Goal: Information Seeking & Learning: Find specific fact

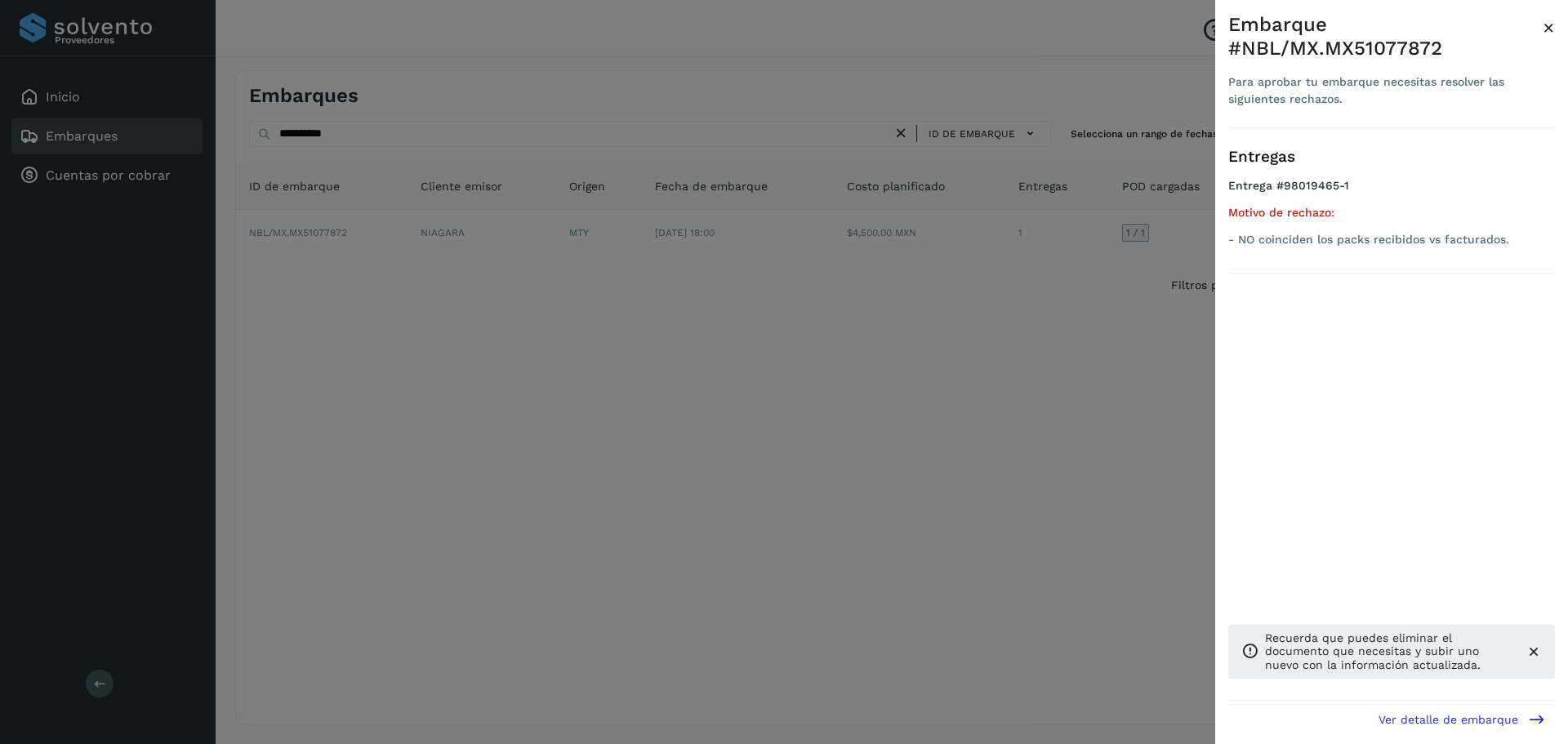
click at [798, 361] on div at bounding box center [784, 372] width 1568 height 744
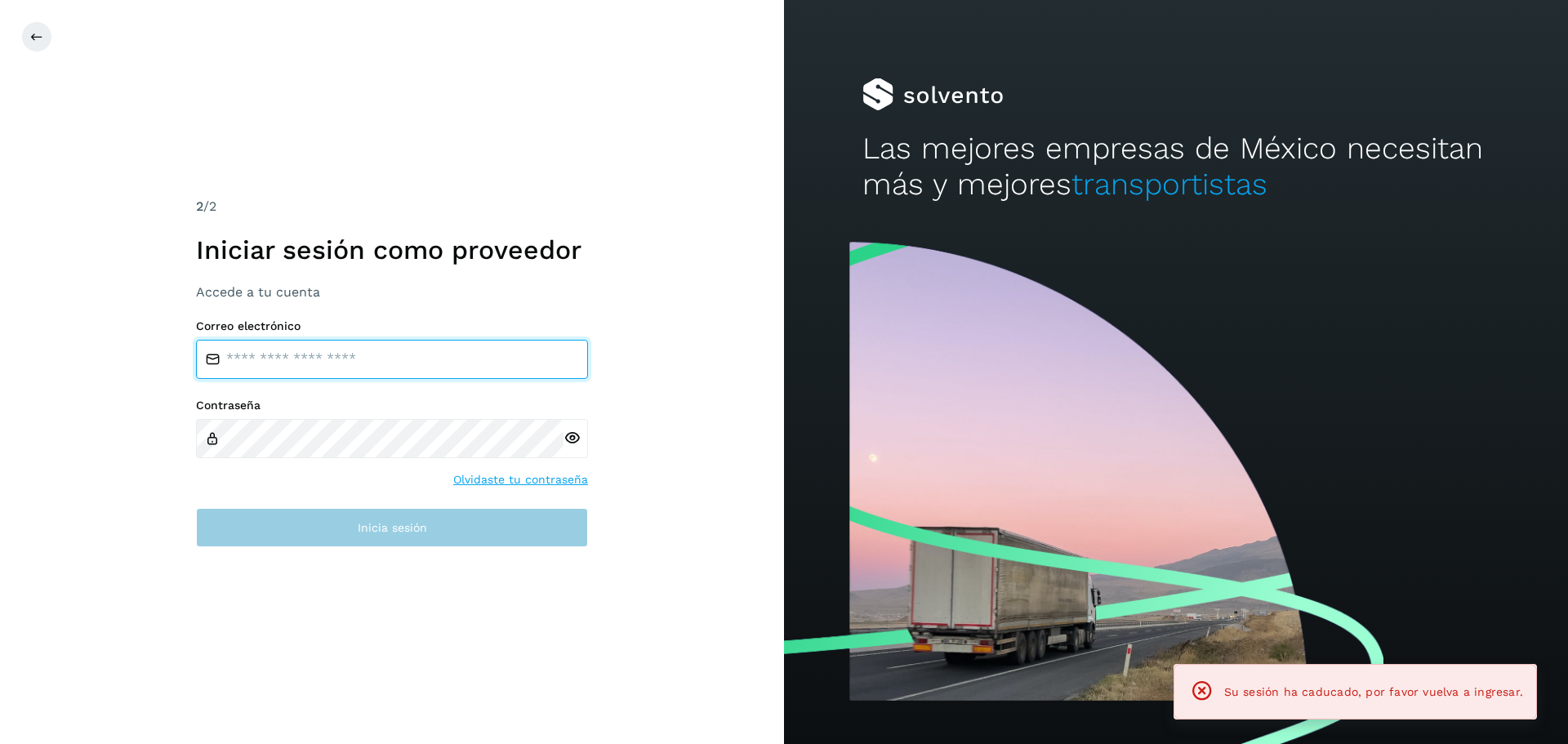
type input "**********"
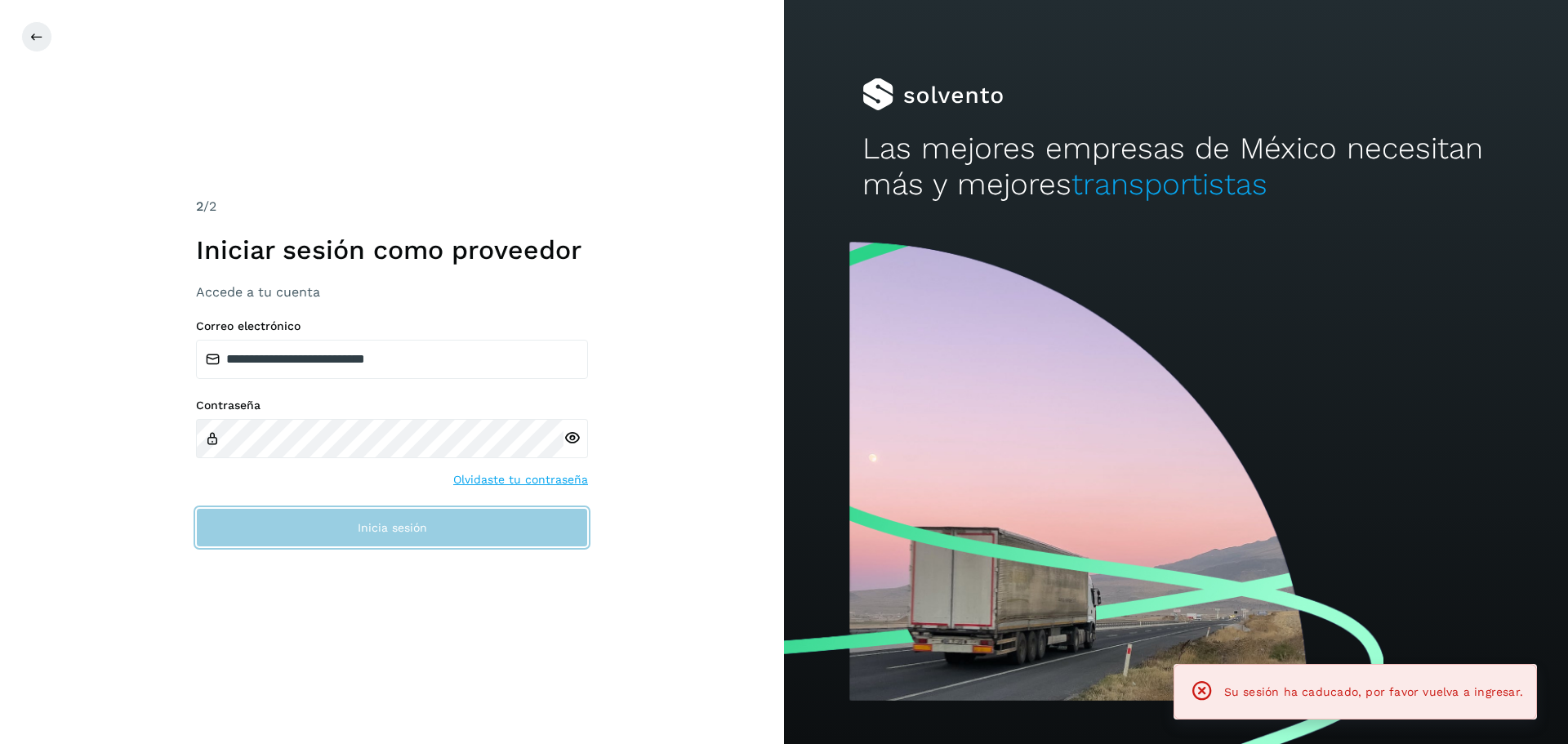
click at [396, 526] on span "Inicia sesión" at bounding box center [392, 527] width 69 height 12
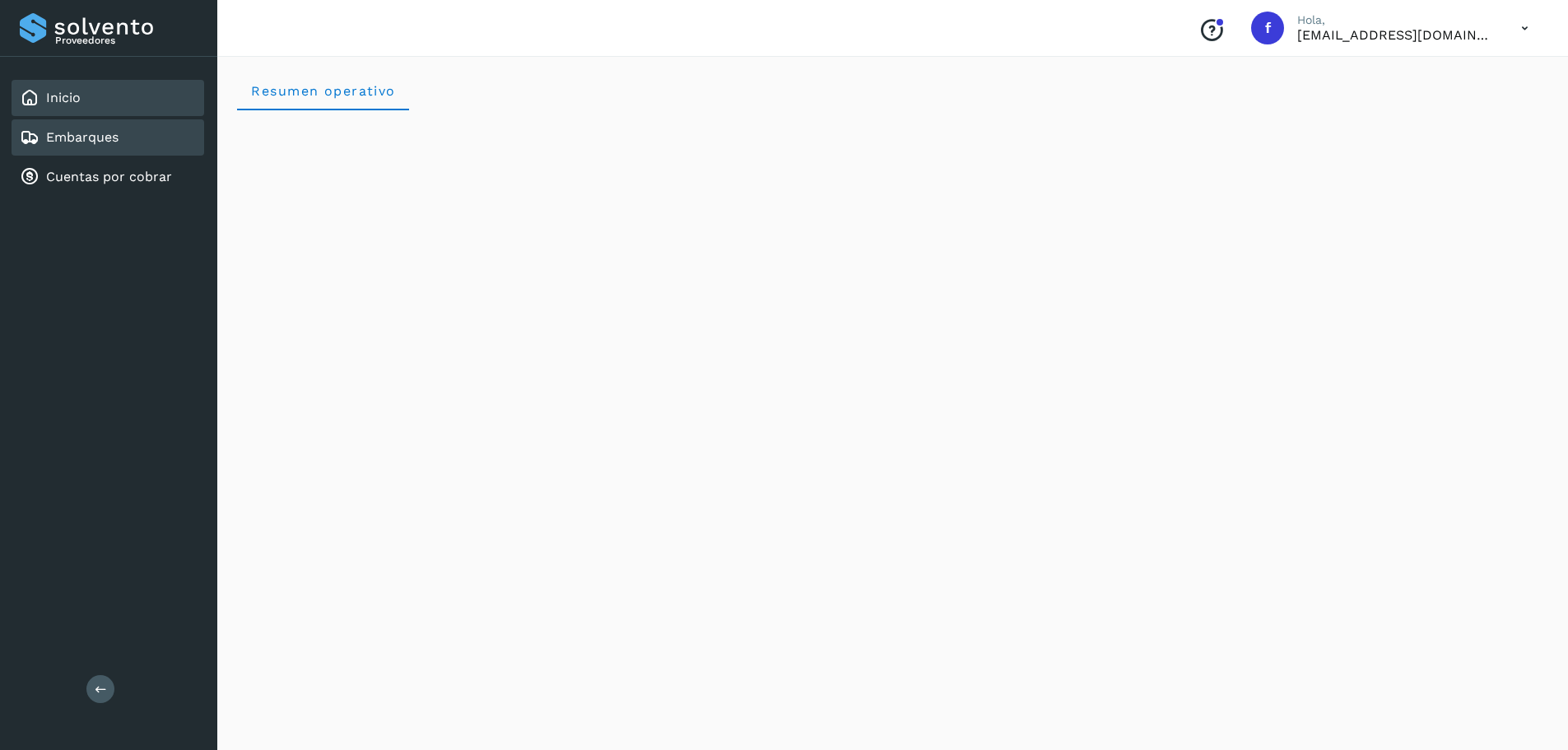
click at [183, 140] on div "Embarques" at bounding box center [108, 137] width 193 height 36
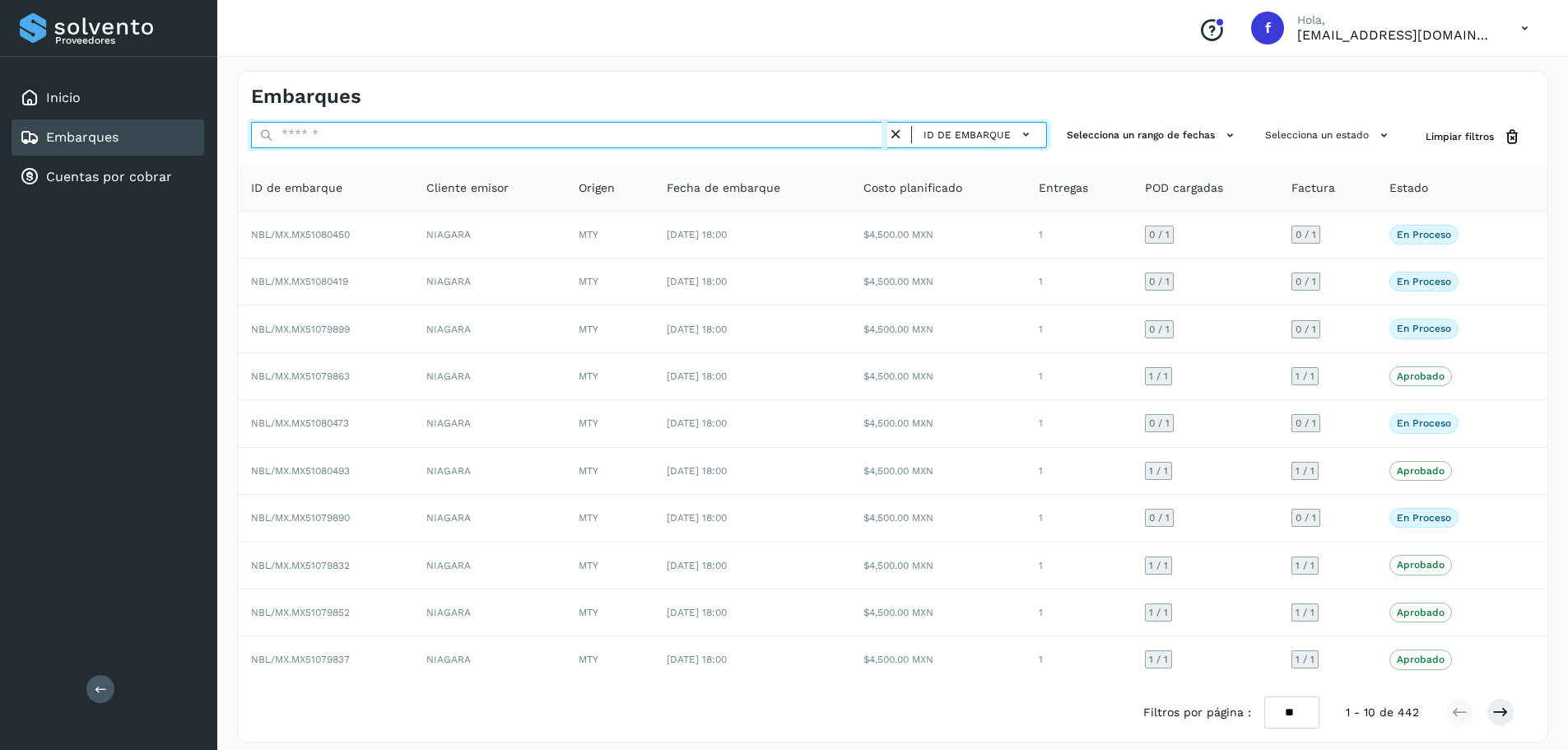
click at [539, 136] on input "text" at bounding box center [569, 135] width 637 height 26
paste input "**********"
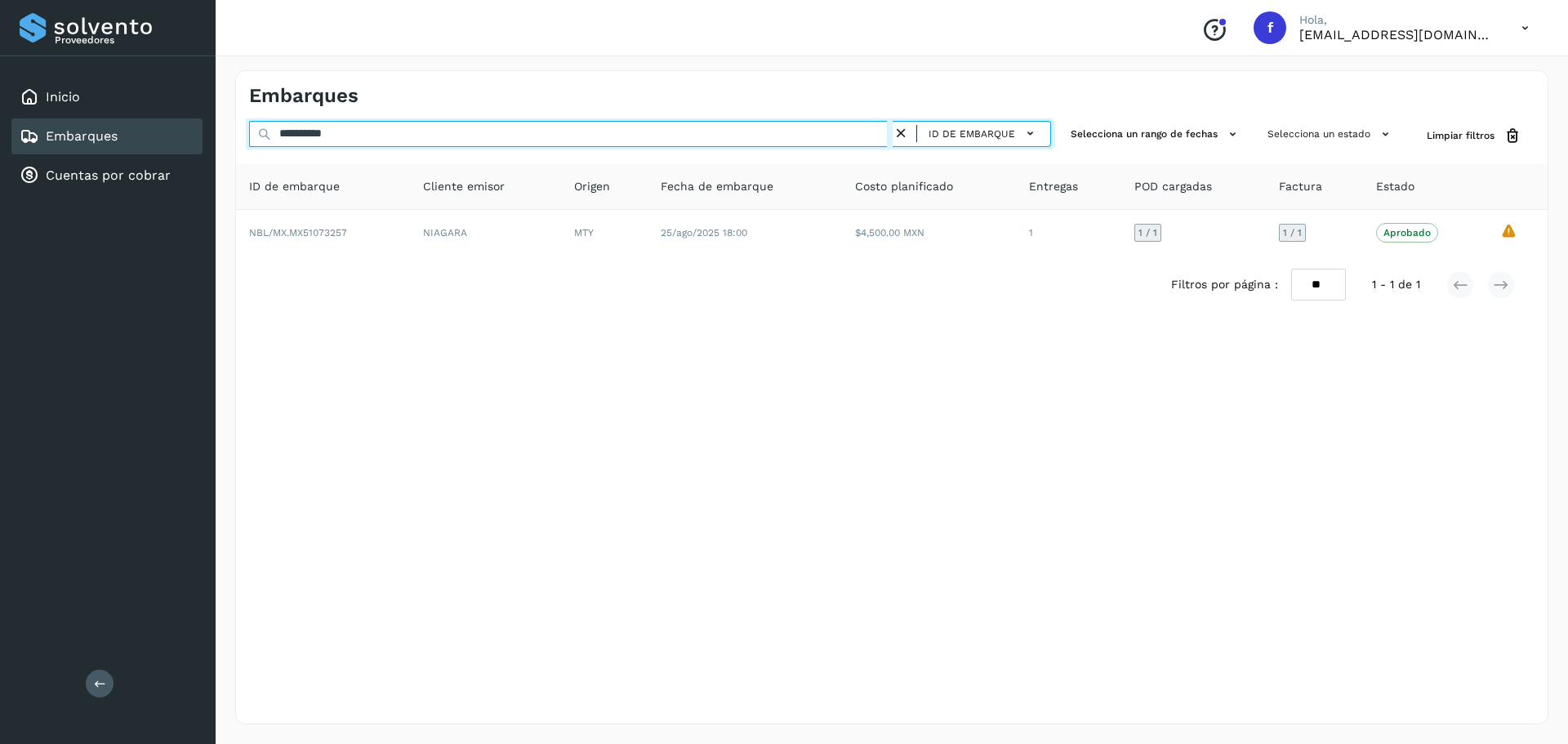
click at [732, 138] on input "**********" at bounding box center [571, 134] width 643 height 26
paste input "text"
click at [745, 136] on input "**********" at bounding box center [571, 134] width 643 height 26
paste input "text"
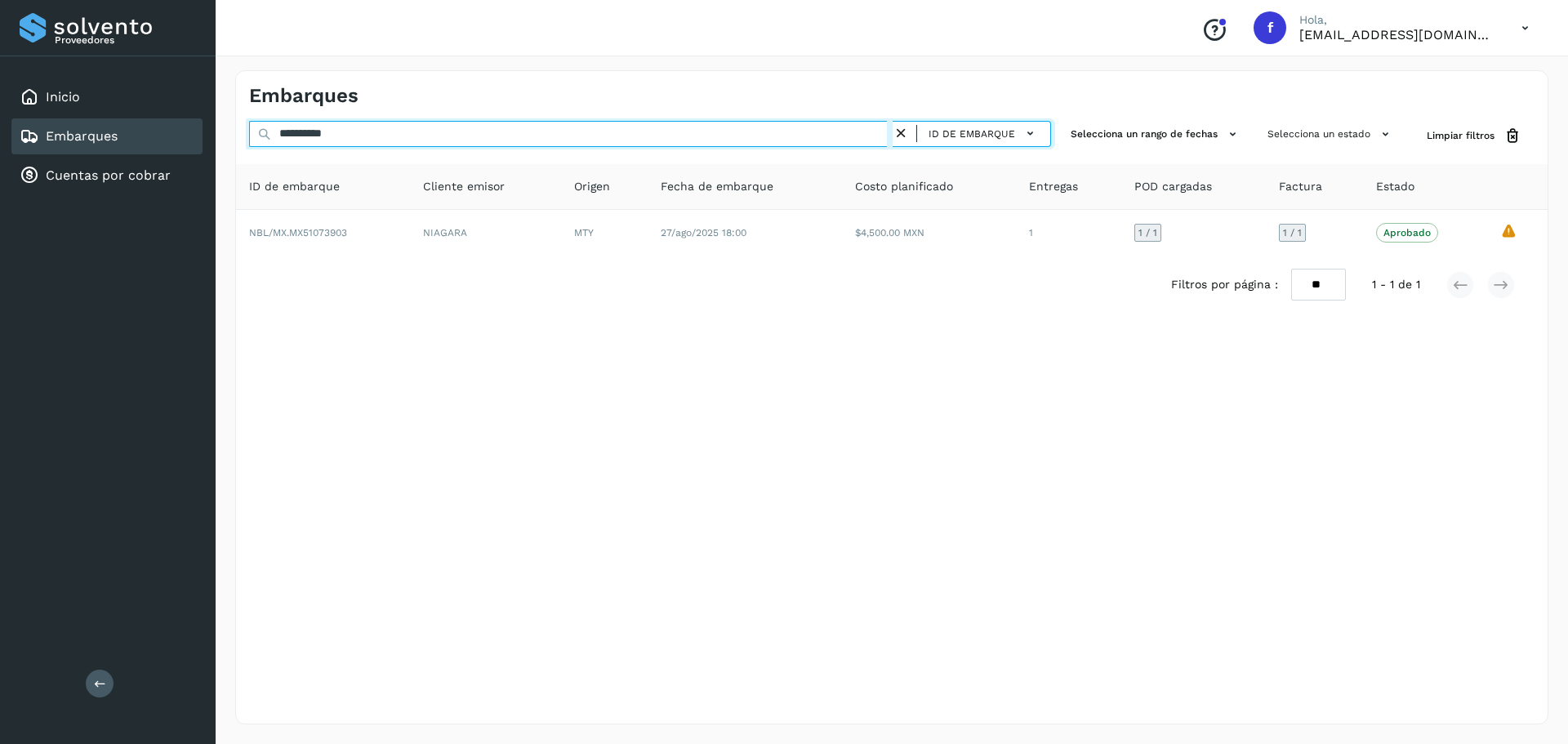
click at [745, 136] on input "**********" at bounding box center [571, 134] width 643 height 26
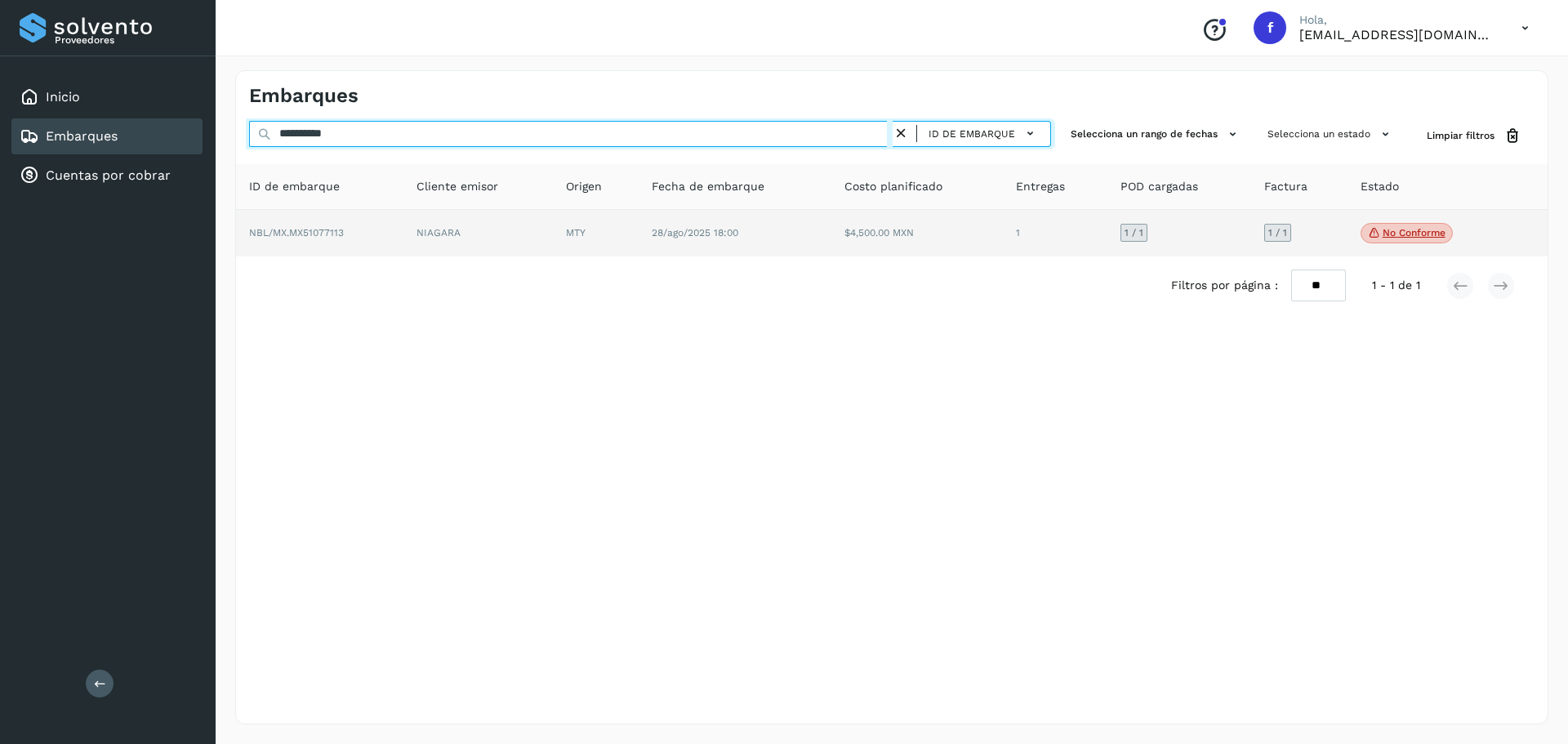
type input "**********"
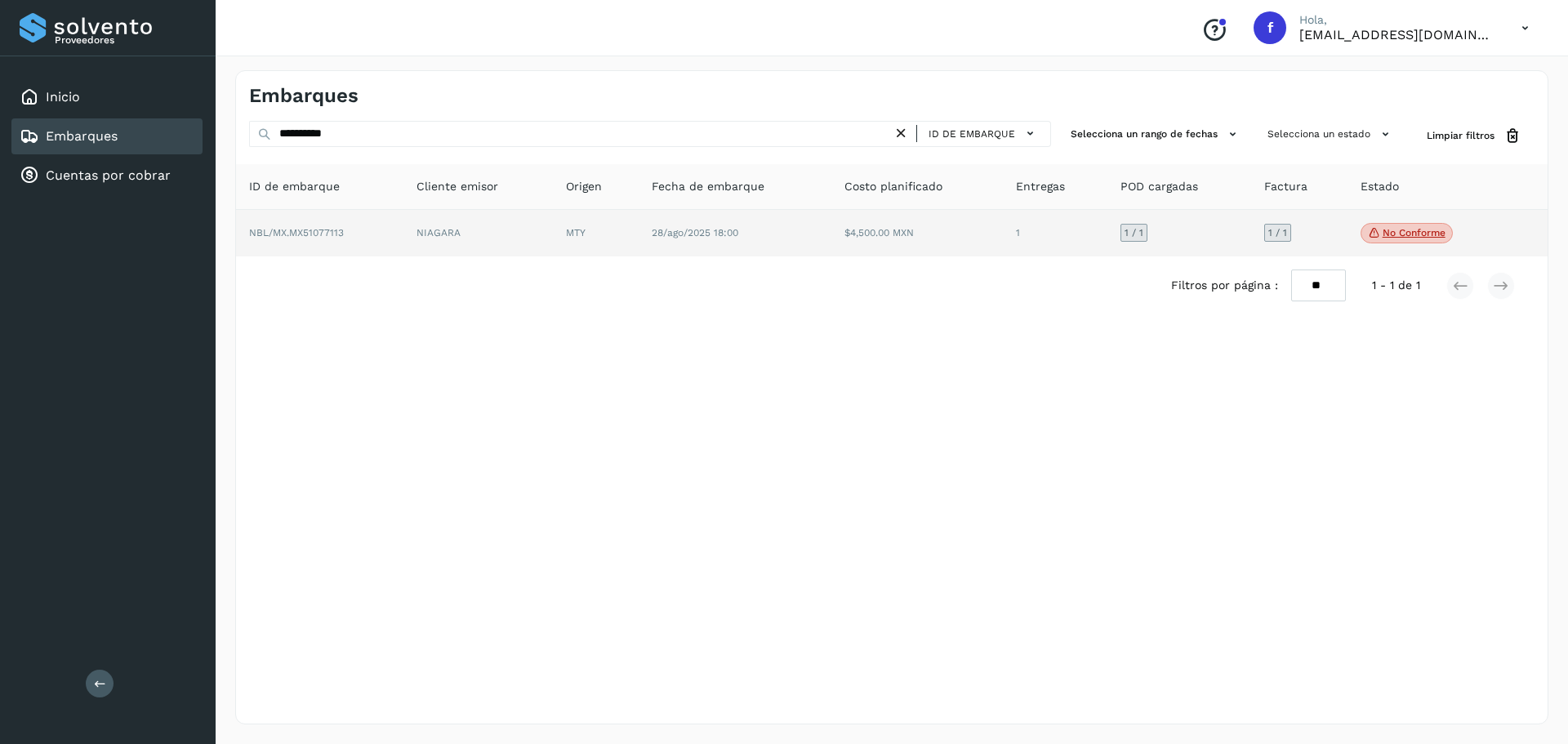
click at [1416, 234] on p "No conforme" at bounding box center [1414, 233] width 63 height 12
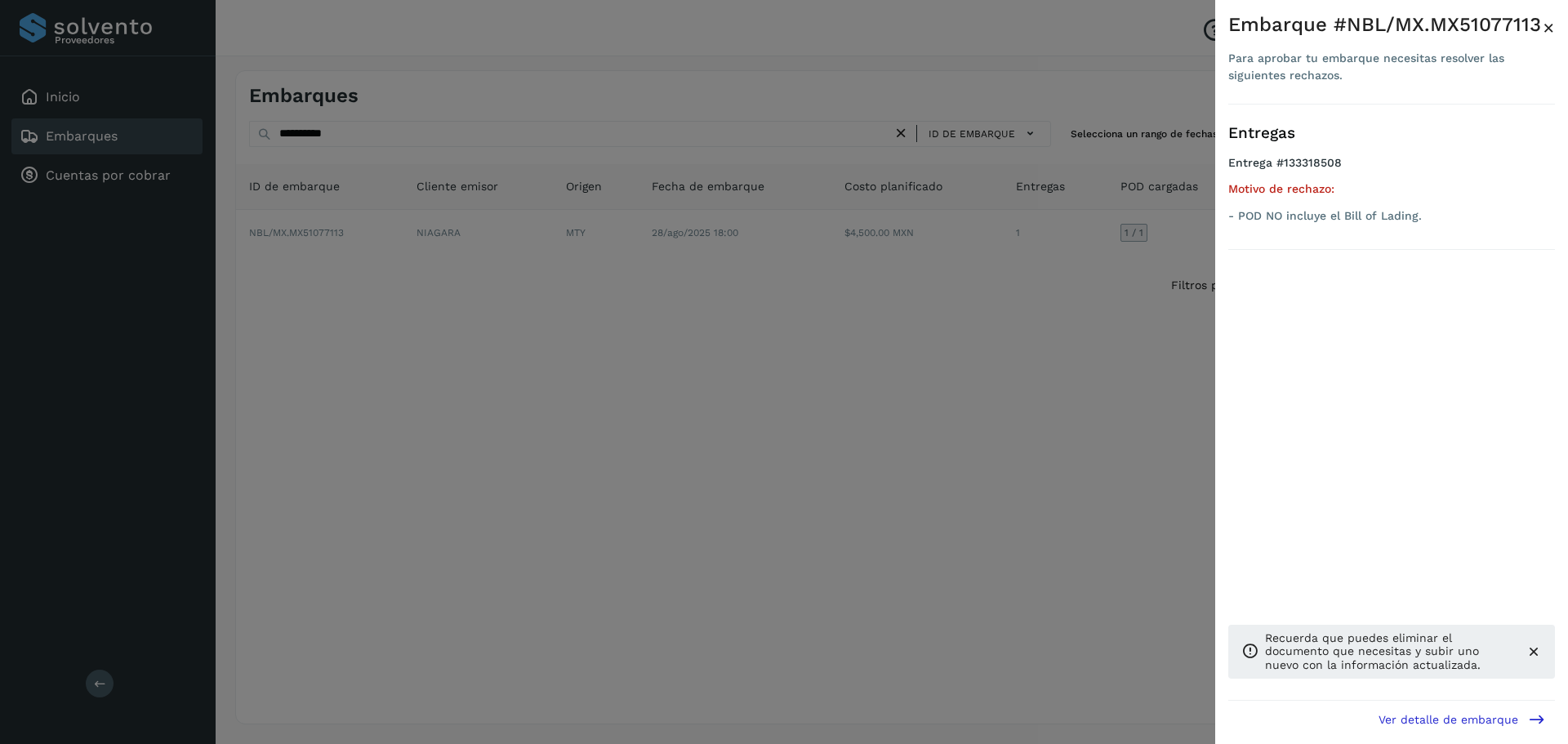
drag, startPoint x: 1071, startPoint y: 400, endPoint x: 1014, endPoint y: 378, distance: 61.1
click at [1046, 388] on div at bounding box center [784, 372] width 1568 height 744
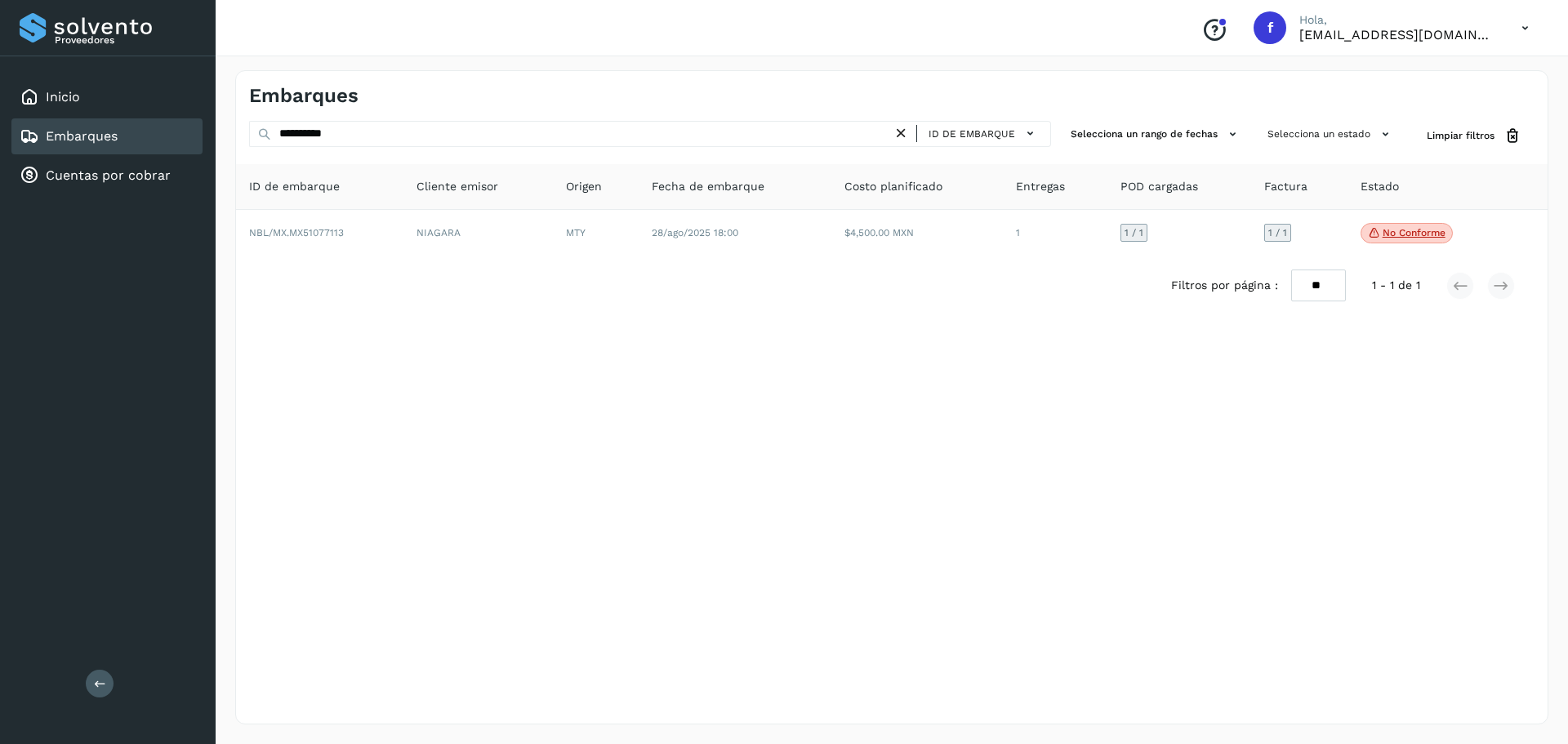
drag, startPoint x: 146, startPoint y: 133, endPoint x: 562, endPoint y: 135, distance: 416.0
click at [159, 135] on div "Embarques" at bounding box center [108, 136] width 191 height 36
click at [1495, 141] on button "Limpiar filtros" at bounding box center [1474, 136] width 121 height 30
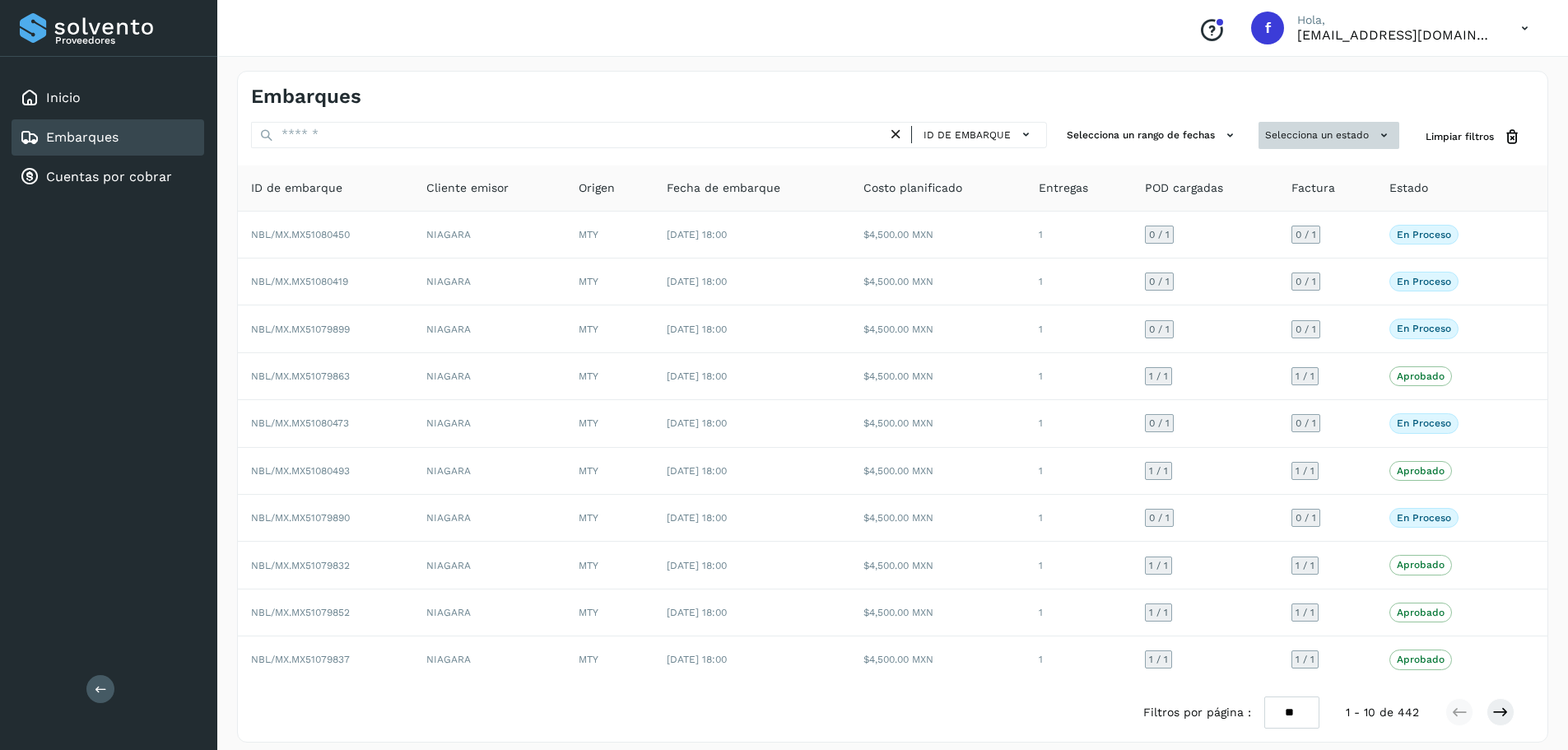
click at [1355, 137] on button "Selecciona un estado" at bounding box center [1329, 136] width 141 height 27
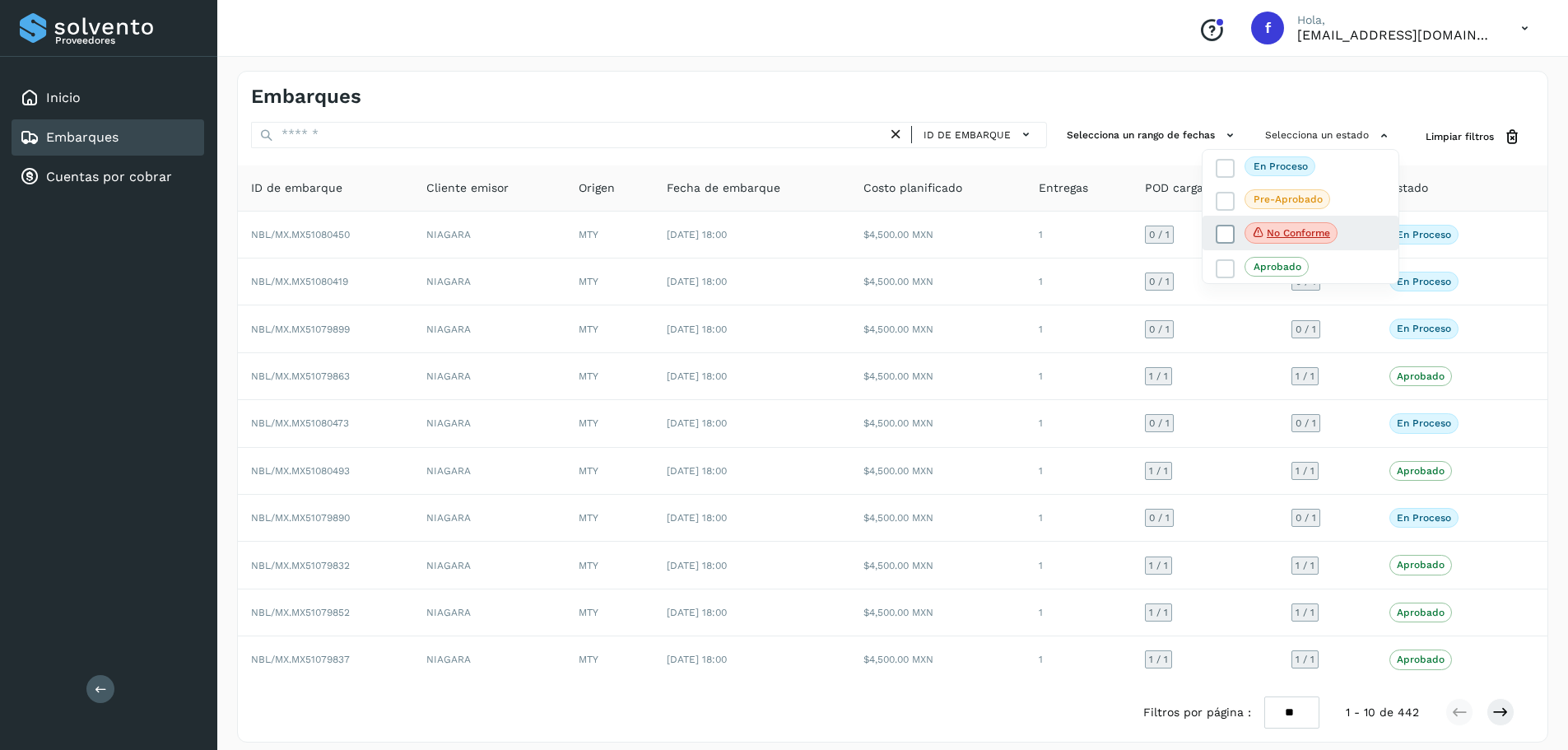
click at [1312, 230] on p "No conforme" at bounding box center [1298, 233] width 63 height 12
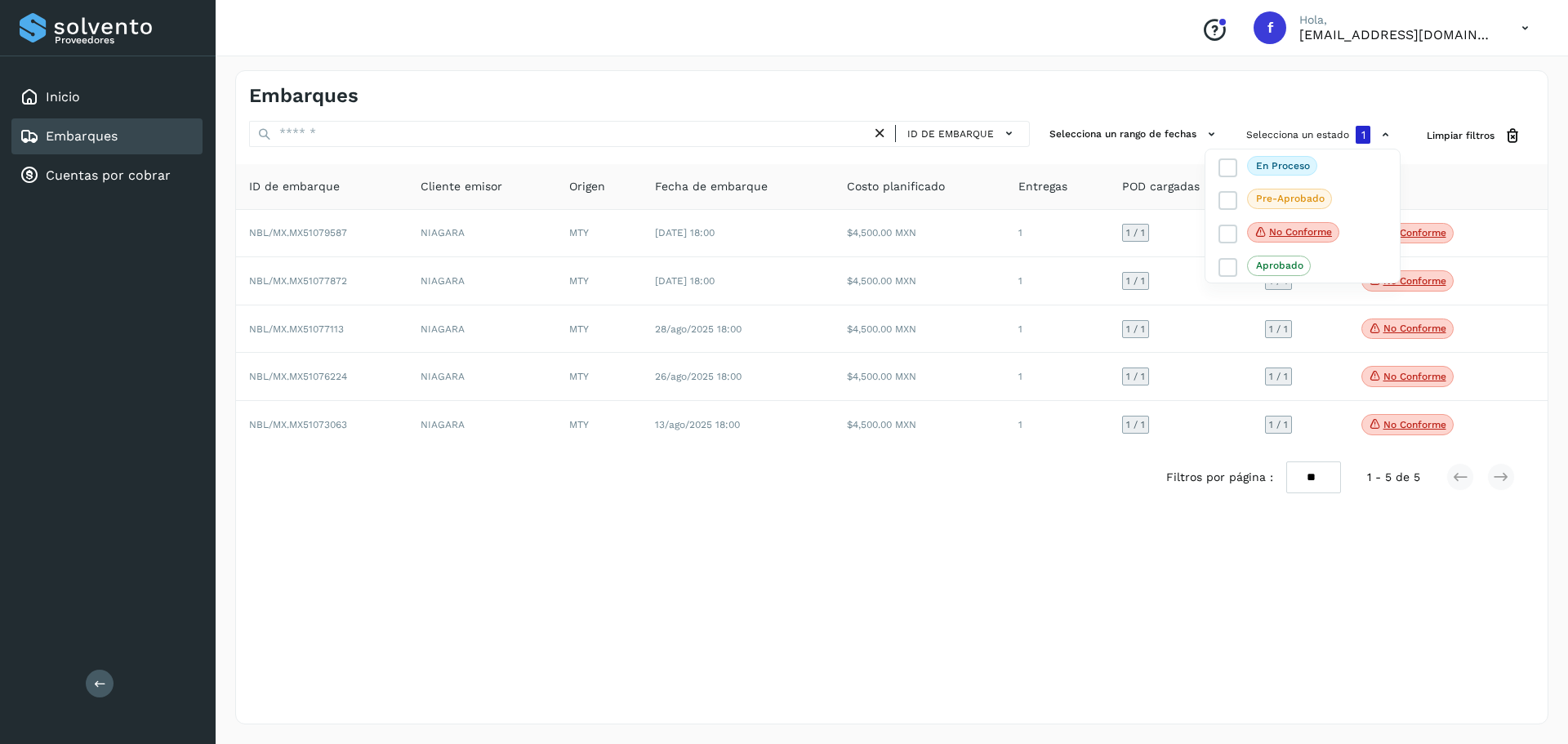
click at [972, 92] on div at bounding box center [784, 372] width 1568 height 744
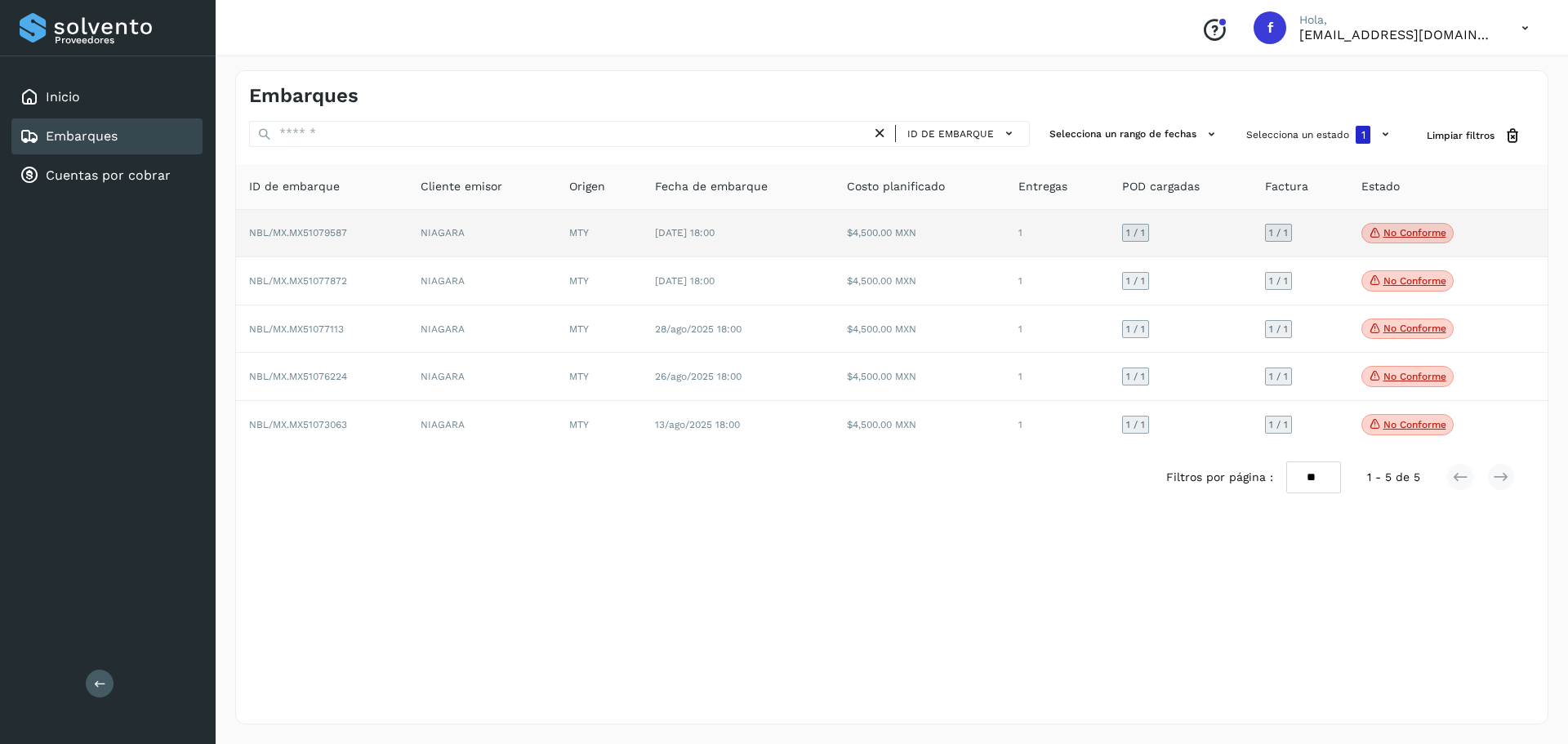
click at [1425, 227] on p "No conforme" at bounding box center [1415, 233] width 63 height 12
click at [1405, 233] on p "No conforme" at bounding box center [1415, 233] width 63 height 12
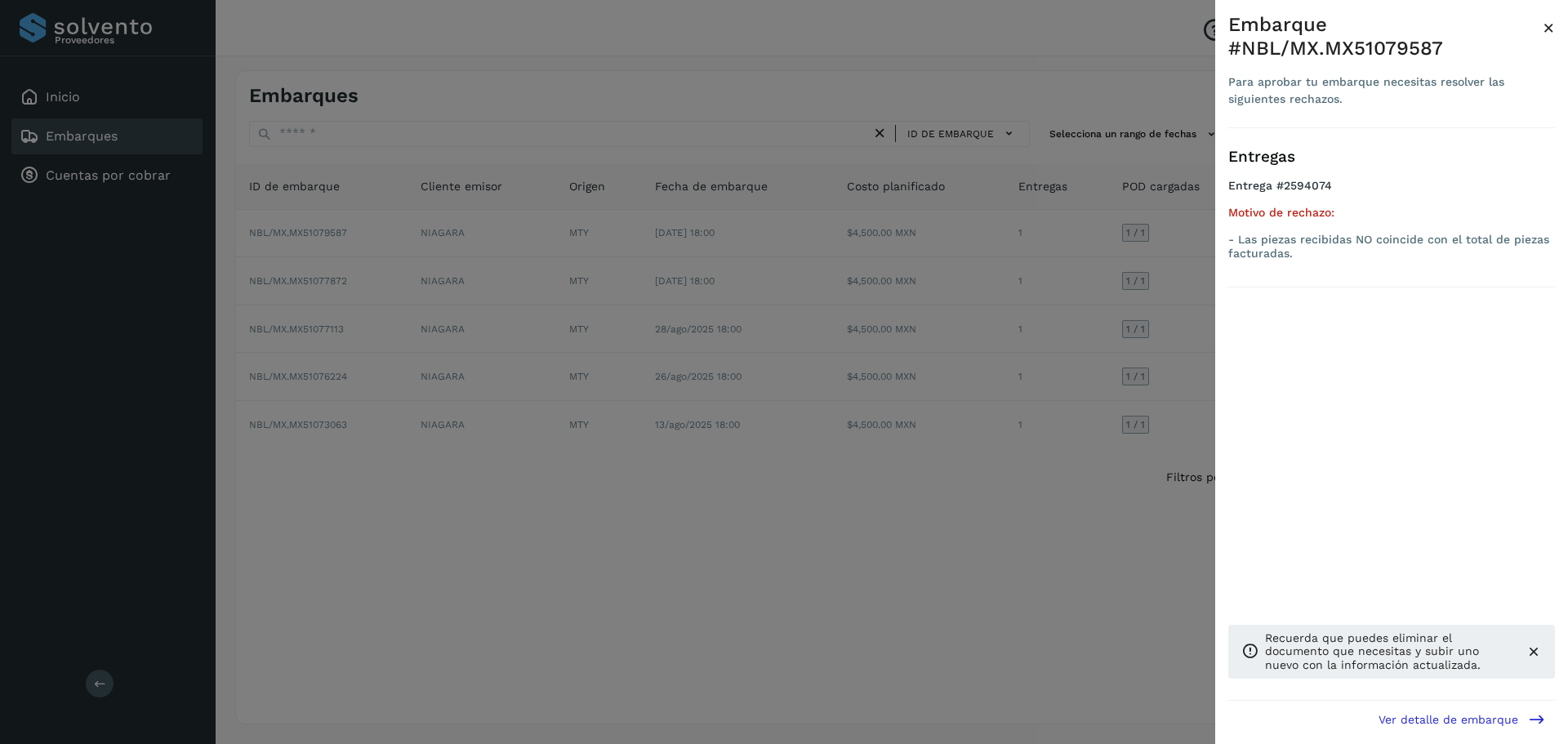
click at [1402, 45] on div "Embarque #NBL/MX.MX51079587" at bounding box center [1385, 36] width 314 height 47
copy div "MX51079587"
click at [1275, 249] on p "- Las piezas recibidas NO coincide con el total de piezas facturadas." at bounding box center [1392, 246] width 327 height 28
drag, startPoint x: 1297, startPoint y: 256, endPoint x: 1233, endPoint y: 244, distance: 65.1
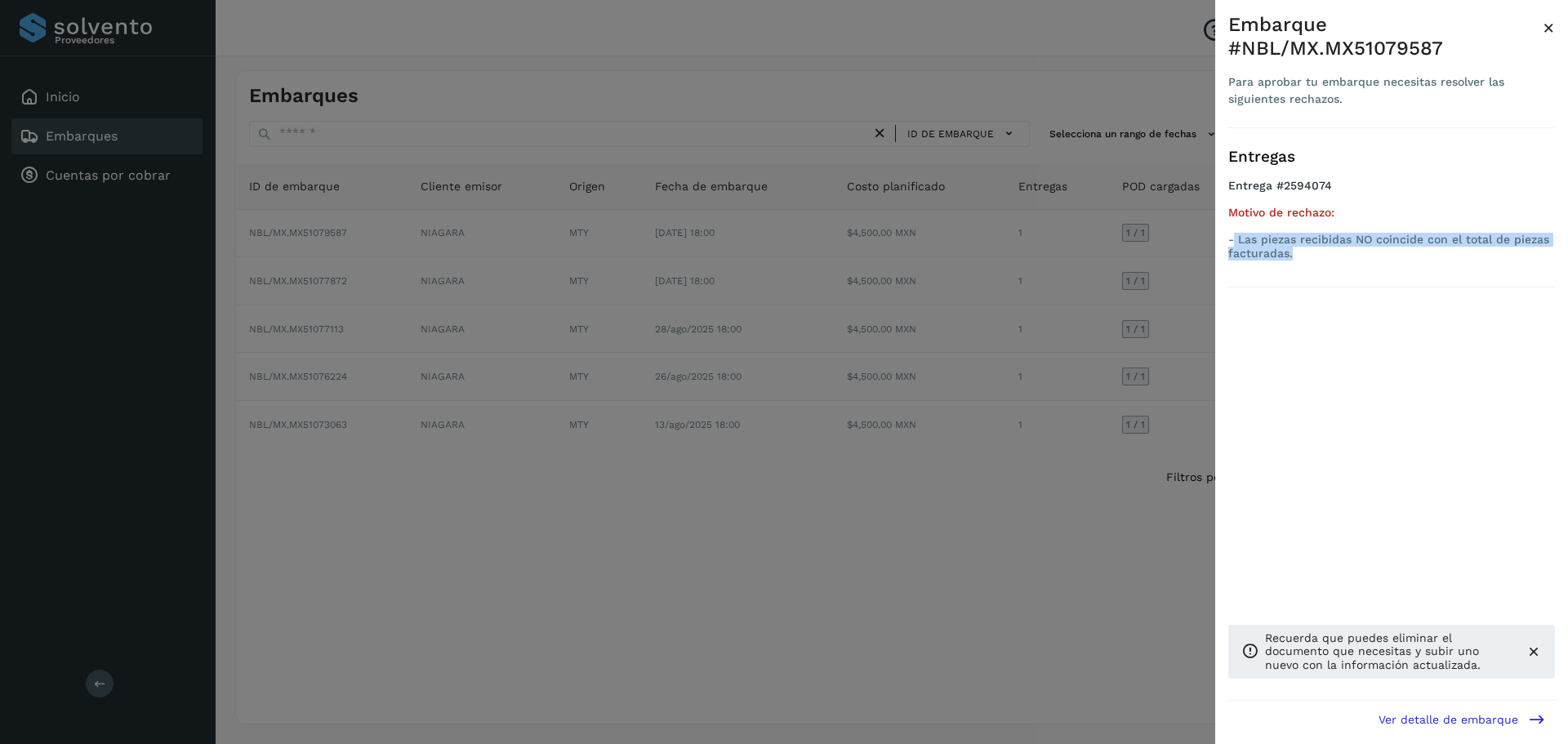
click at [1233, 244] on p "- Las piezas recibidas NO coincide con el total de piezas facturadas." at bounding box center [1392, 246] width 327 height 28
copy p "Las piezas recibidas NO coincide con el total de piezas facturadas."
click at [1124, 117] on div at bounding box center [784, 372] width 1568 height 744
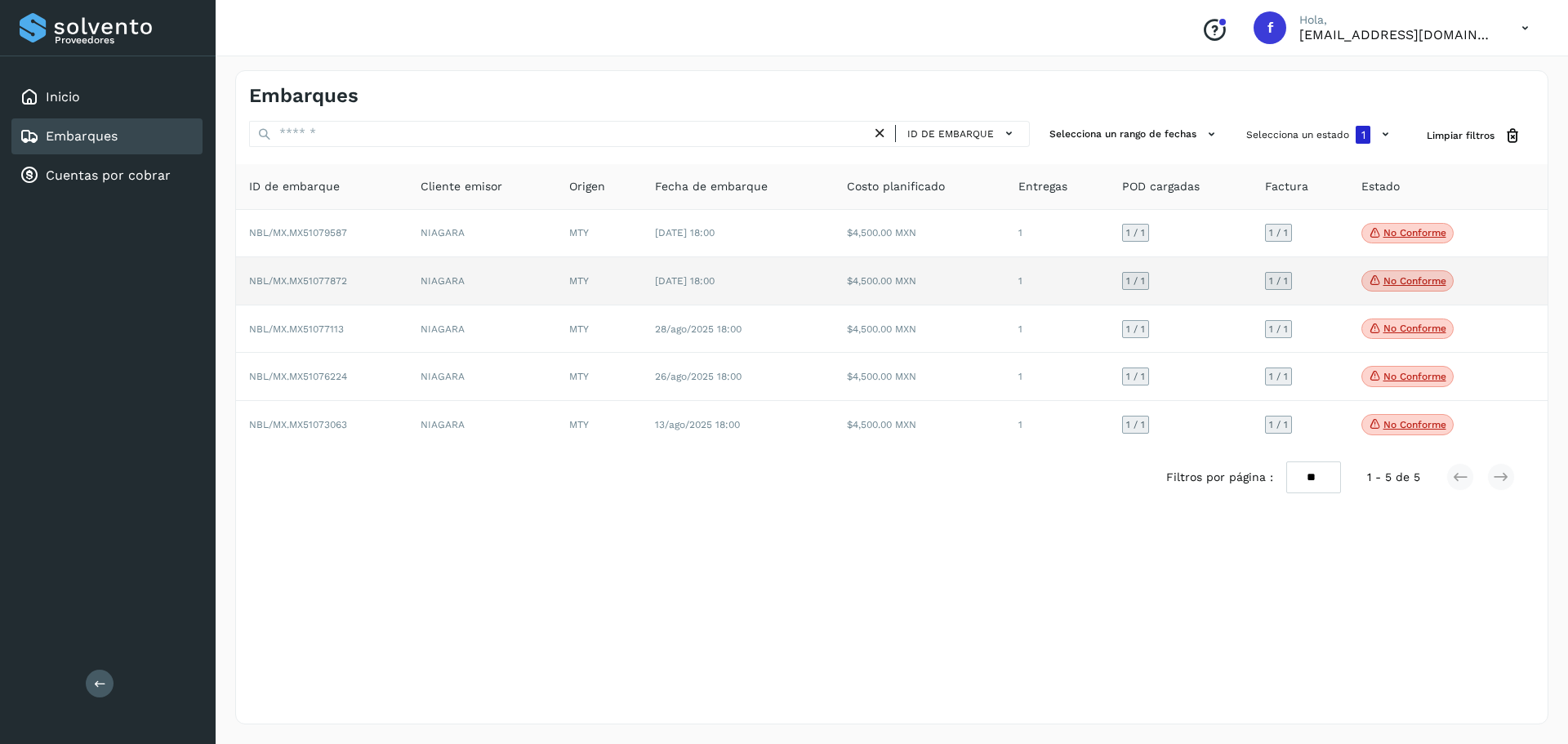
click at [1407, 287] on p "No conforme" at bounding box center [1415, 281] width 63 height 12
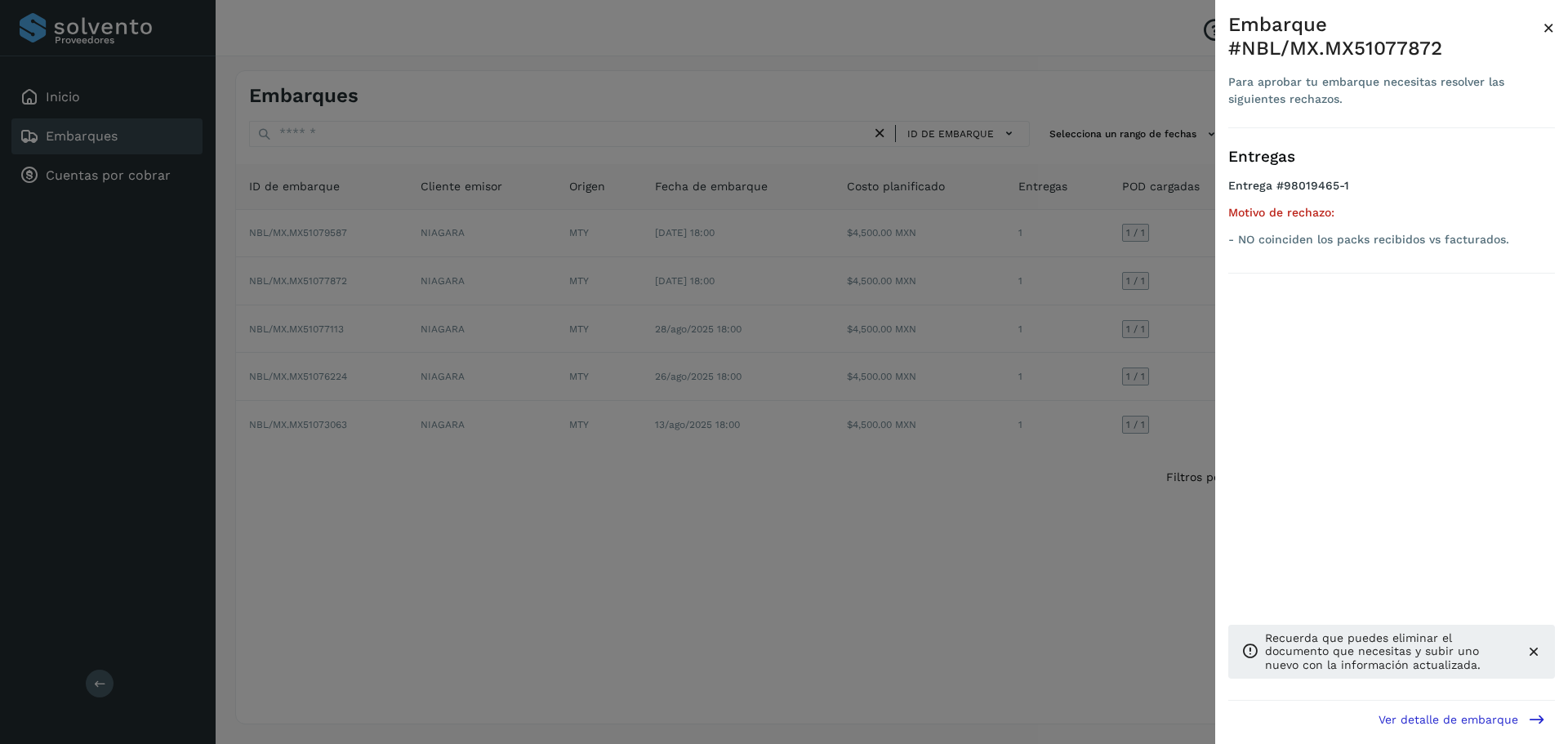
click at [1398, 43] on div "Embarque #NBL/MX.MX51077872" at bounding box center [1385, 36] width 314 height 47
copy div "MX51077872"
click at [1105, 286] on div at bounding box center [784, 372] width 1568 height 744
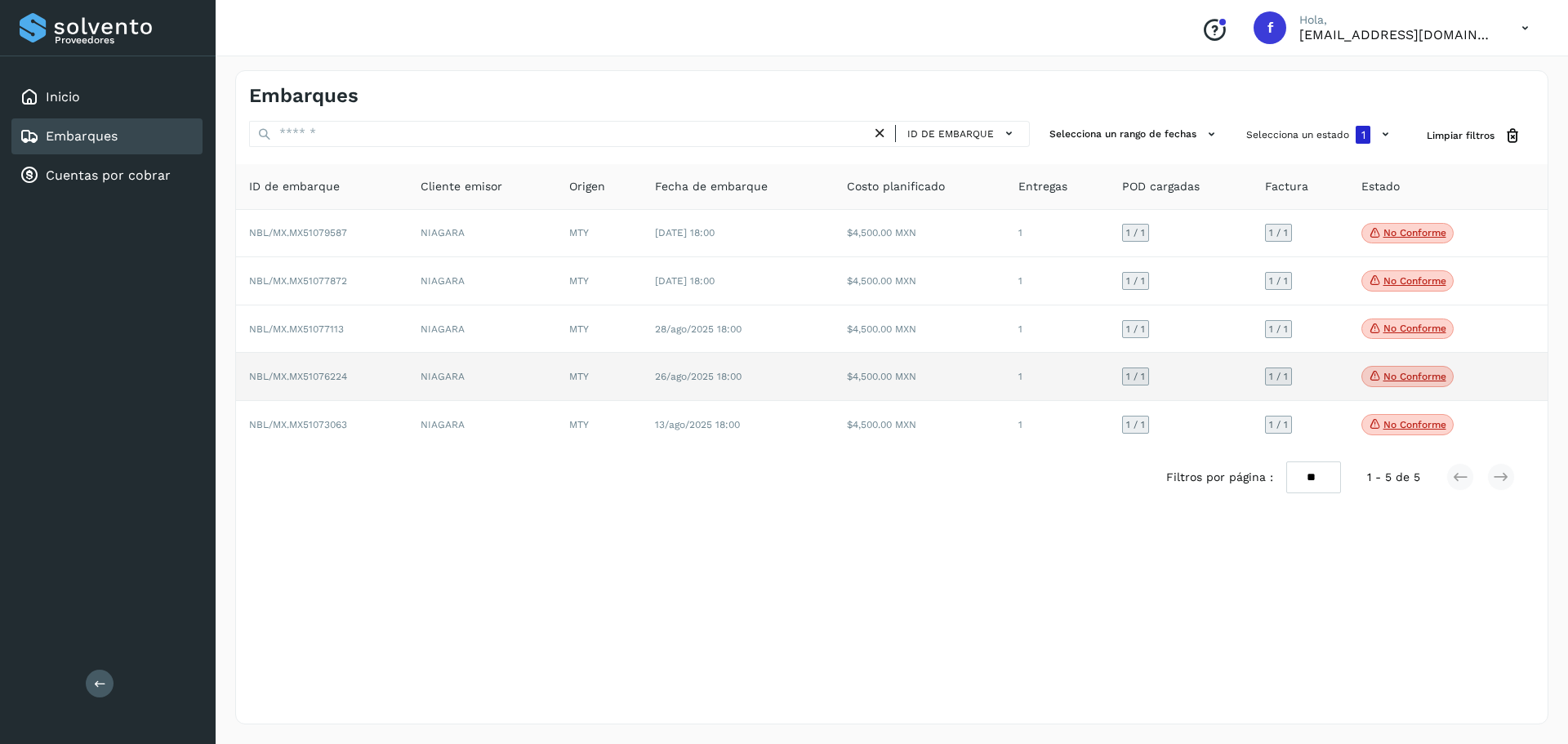
click at [1410, 375] on p "No conforme" at bounding box center [1415, 377] width 63 height 12
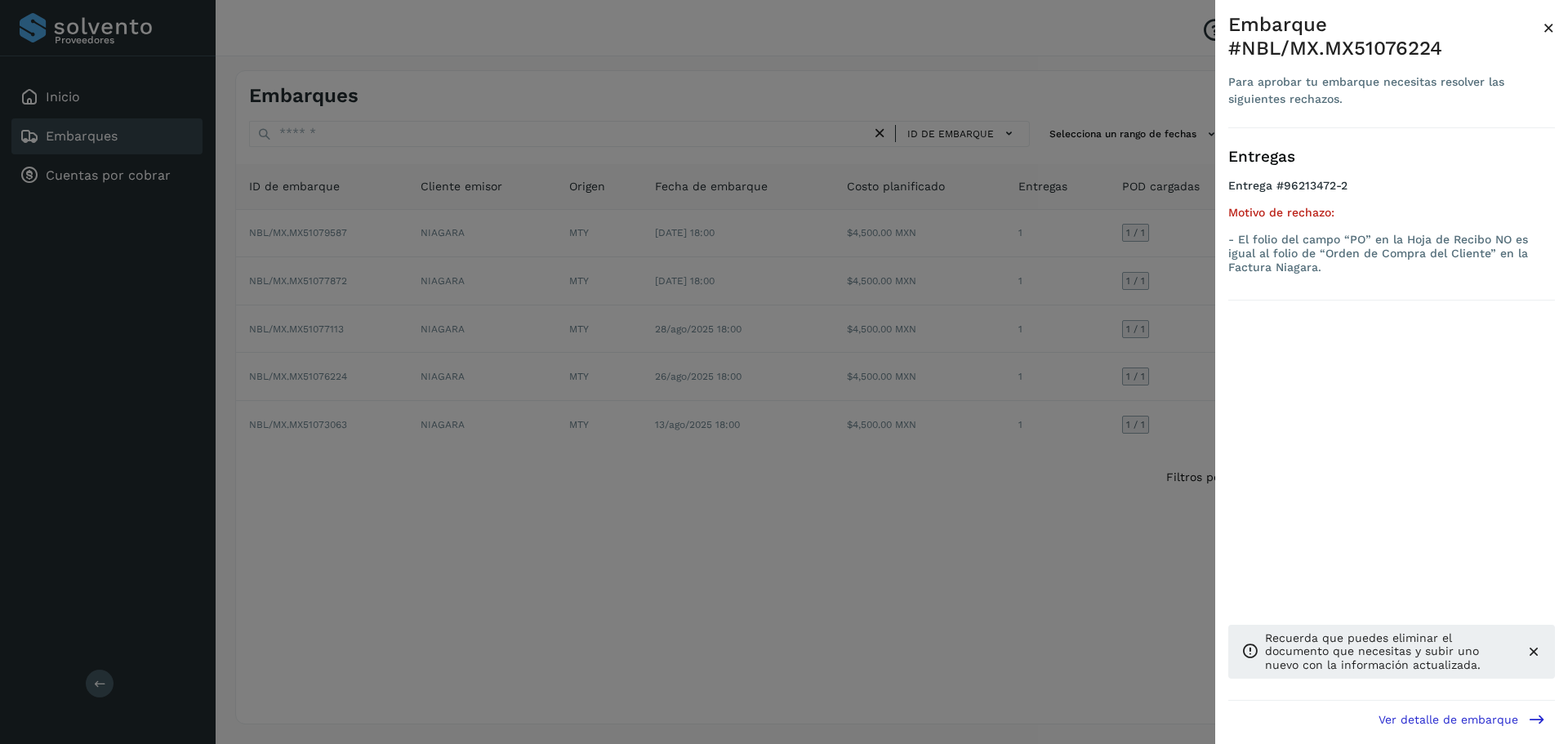
click at [1403, 46] on div "Embarque #NBL/MX.MX51076224" at bounding box center [1385, 36] width 314 height 47
copy div "MX51076224"
click at [1110, 139] on div at bounding box center [784, 372] width 1568 height 744
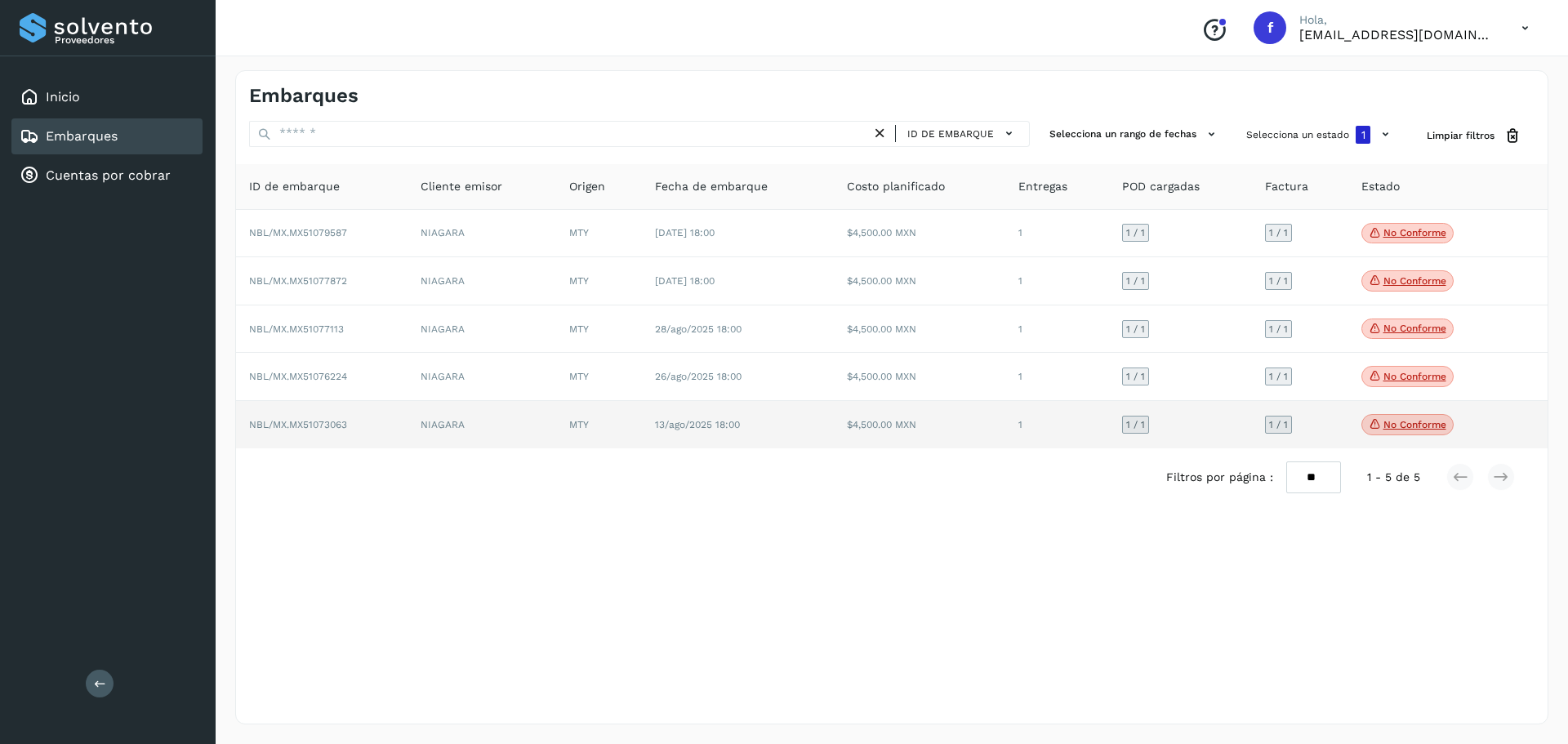
click at [1395, 421] on p "No conforme" at bounding box center [1415, 425] width 63 height 12
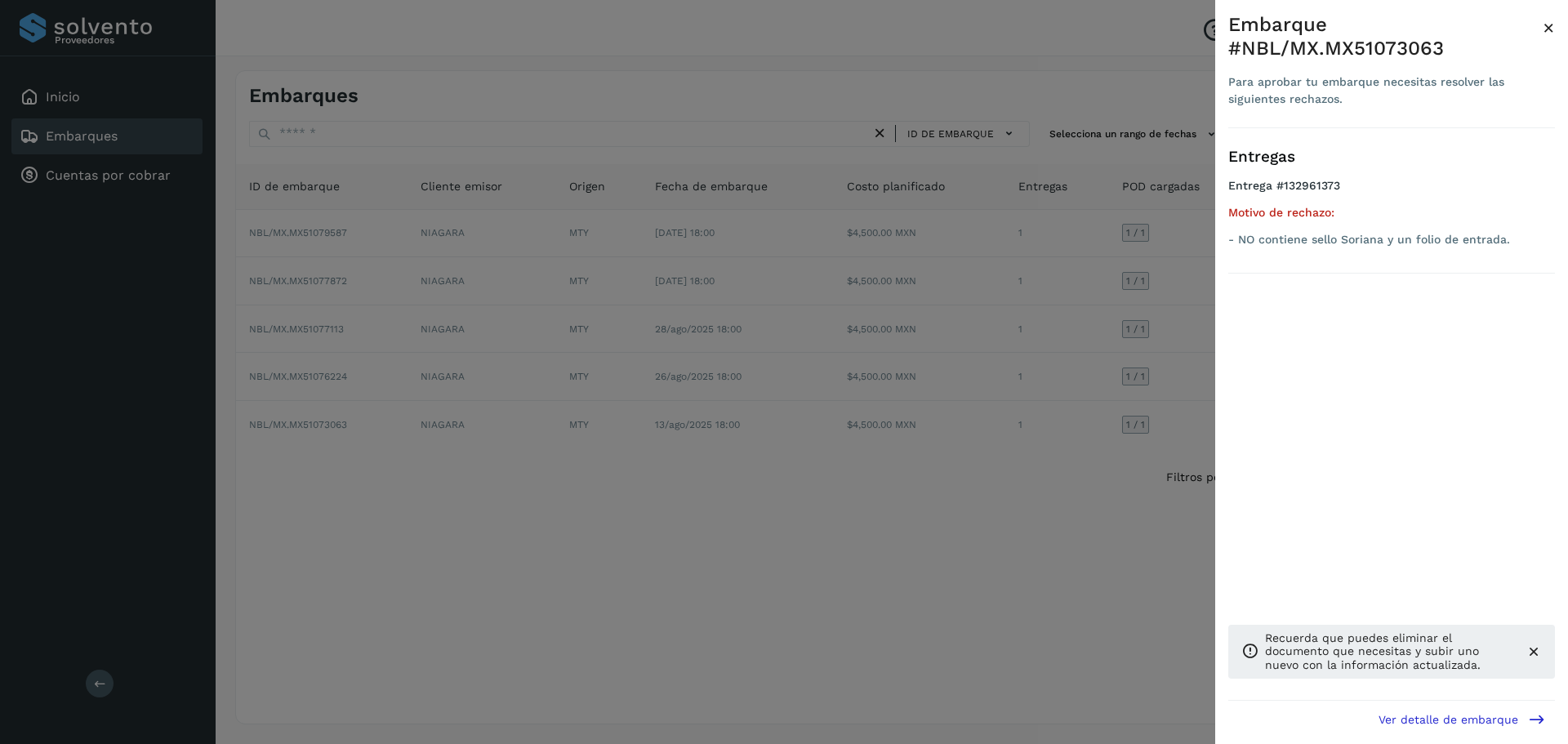
click at [1407, 52] on div "Embarque #NBL/MX.MX51073063" at bounding box center [1385, 36] width 314 height 47
copy div "MX51073063"
